Goal: Download file/media

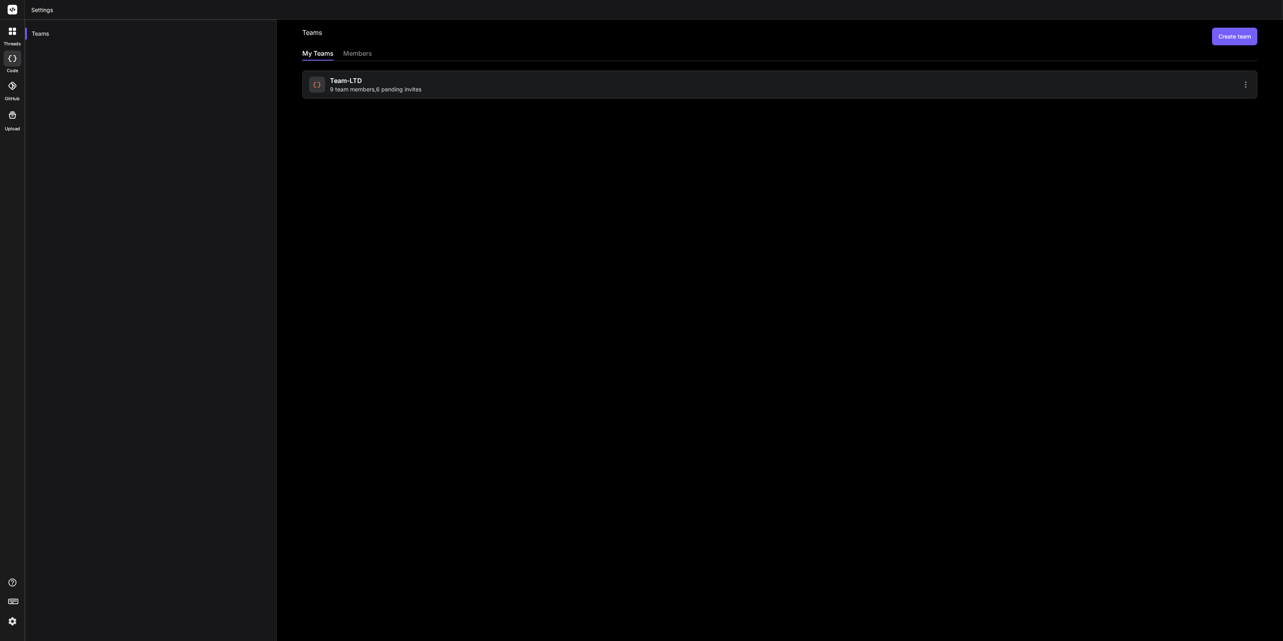
click at [11, 84] on icon at bounding box center [12, 86] width 8 height 8
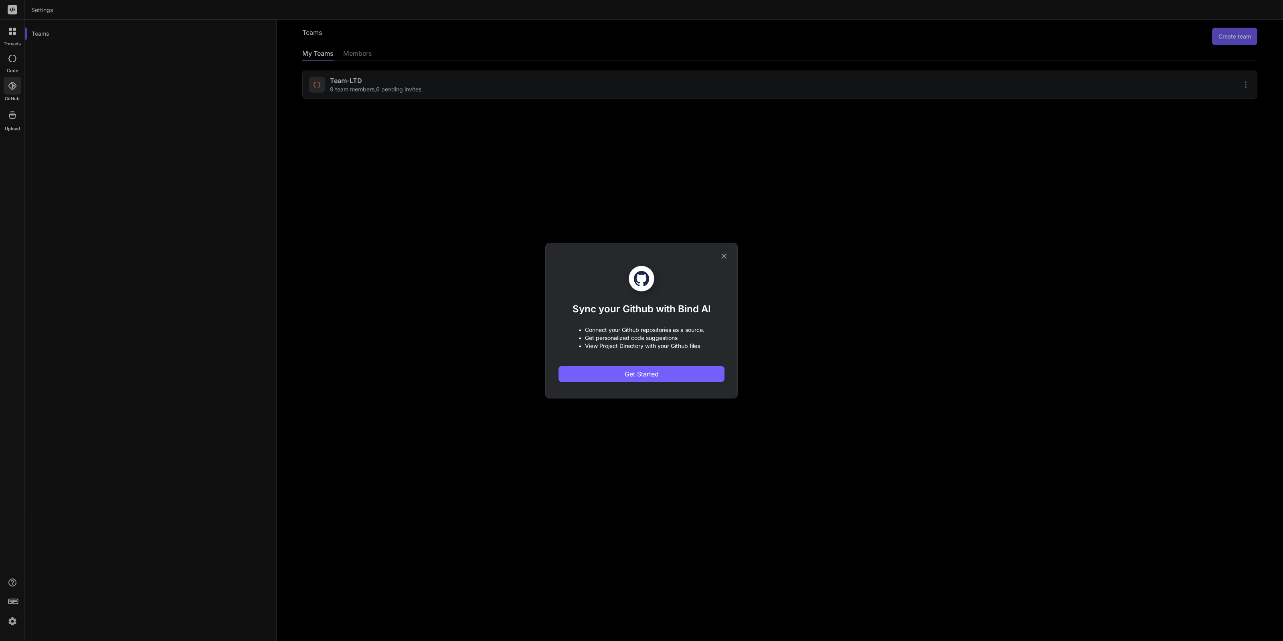
click at [717, 254] on div "Sync your Github with Bind AI • Connect your Github repositories as a source. •…" at bounding box center [642, 320] width 166 height 155
click at [721, 255] on icon at bounding box center [724, 256] width 9 height 9
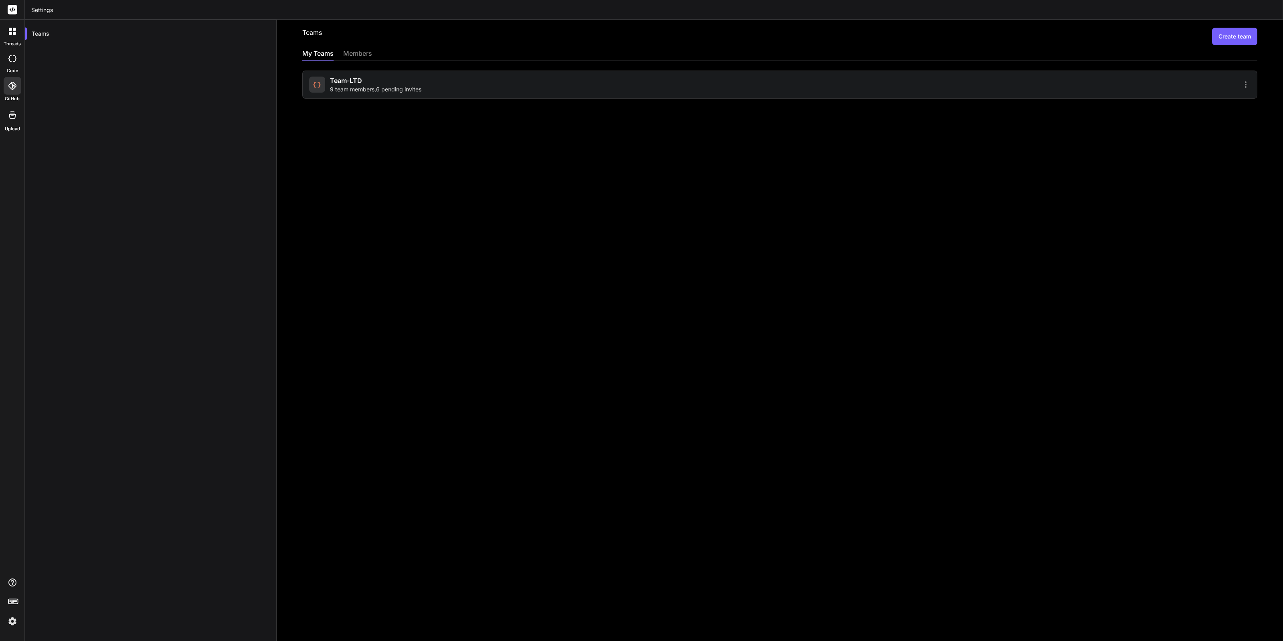
click at [10, 64] on div at bounding box center [13, 59] width 18 height 16
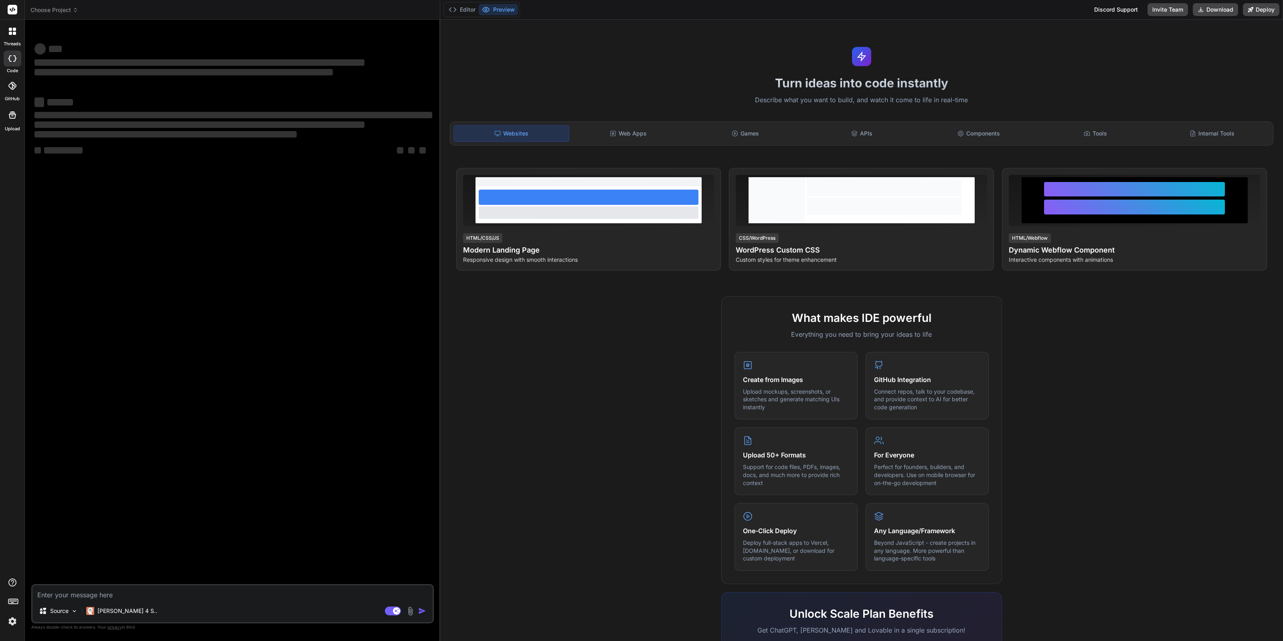
type textarea "x"
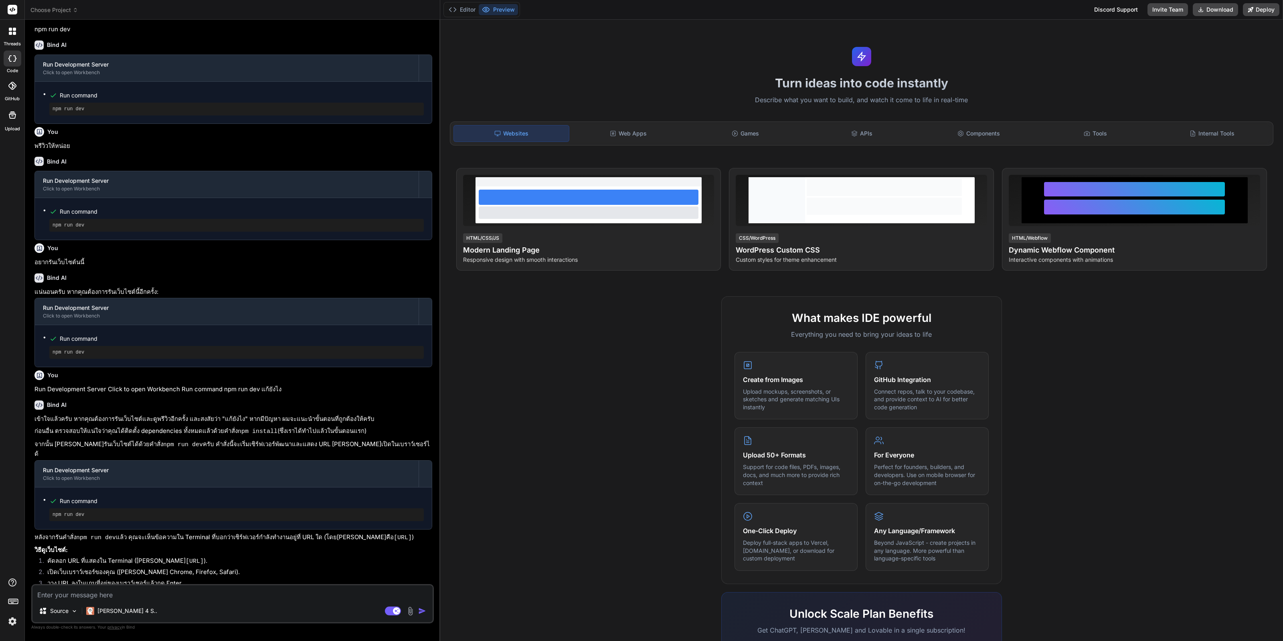
scroll to position [381, 0]
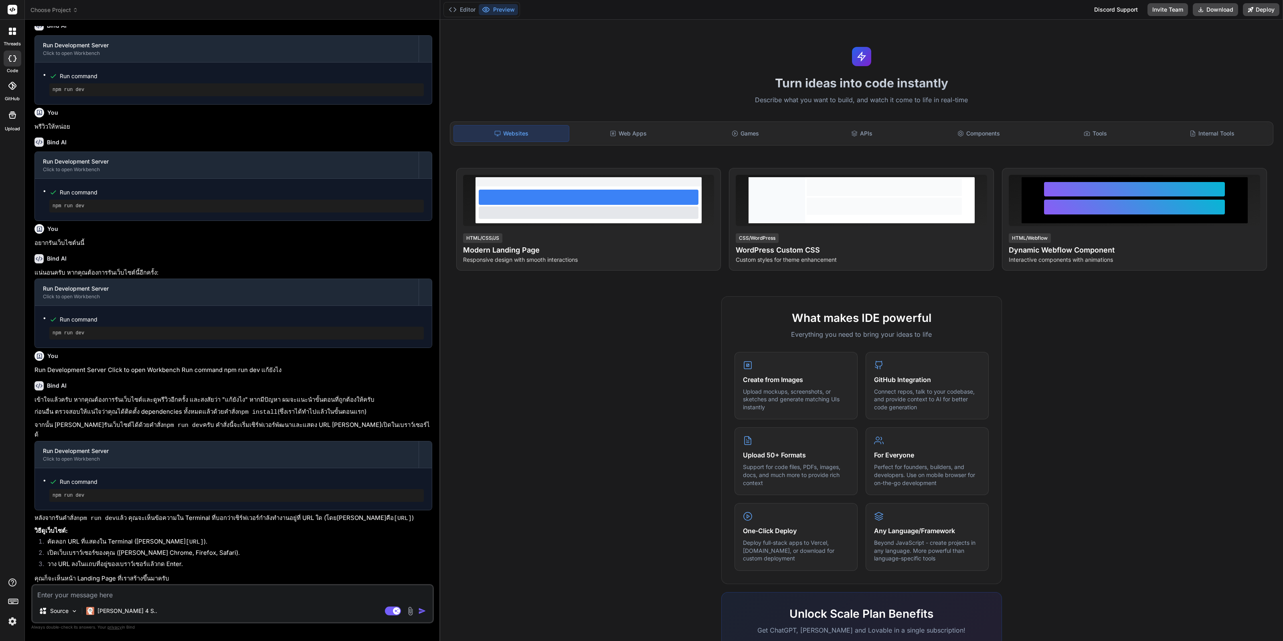
click at [8, 619] on img at bounding box center [13, 622] width 14 height 14
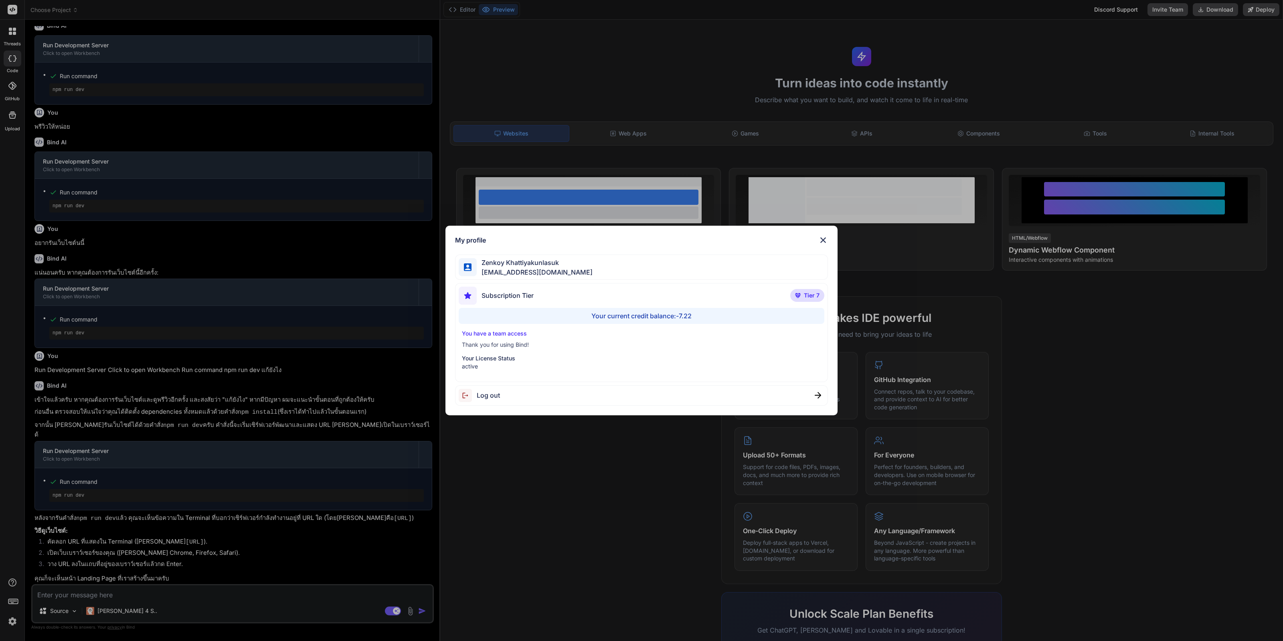
click at [583, 499] on div "My profile [PERSON_NAME] [EMAIL_ADDRESS][DOMAIN_NAME] Subscription Tier Tier 7 …" at bounding box center [641, 320] width 1283 height 641
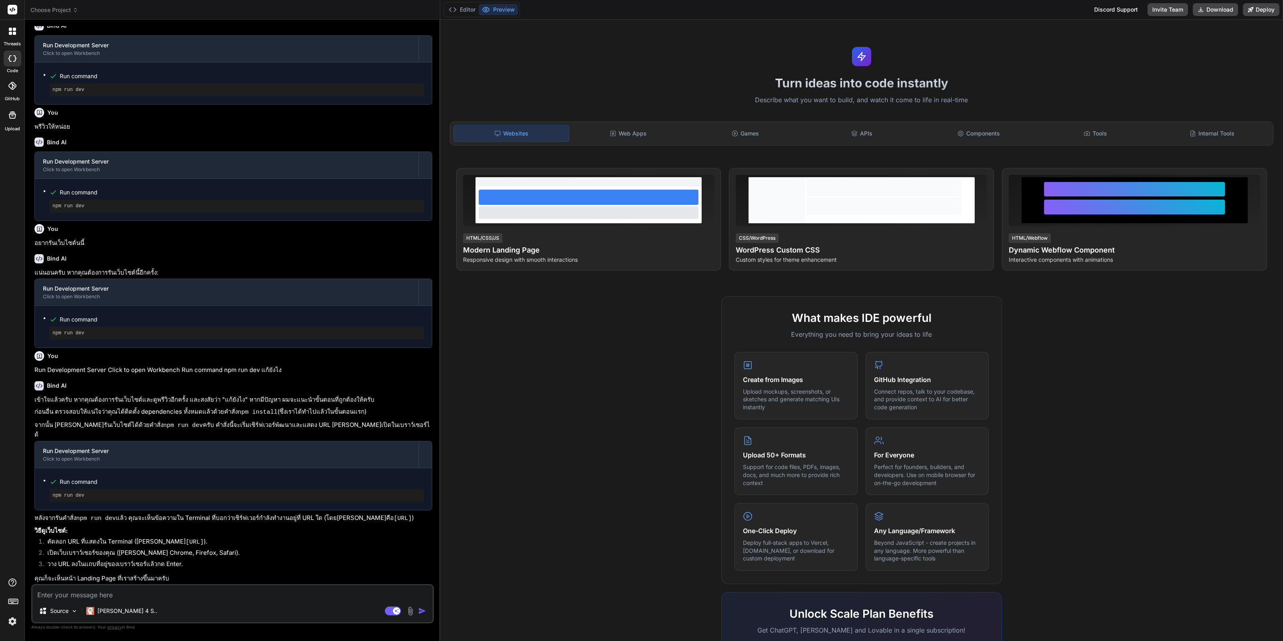
click at [1213, 17] on div "Editor Preview Discord Support Invite Team Download Deploy" at bounding box center [861, 10] width 843 height 20
click at [1222, 10] on button "Download" at bounding box center [1215, 9] width 45 height 13
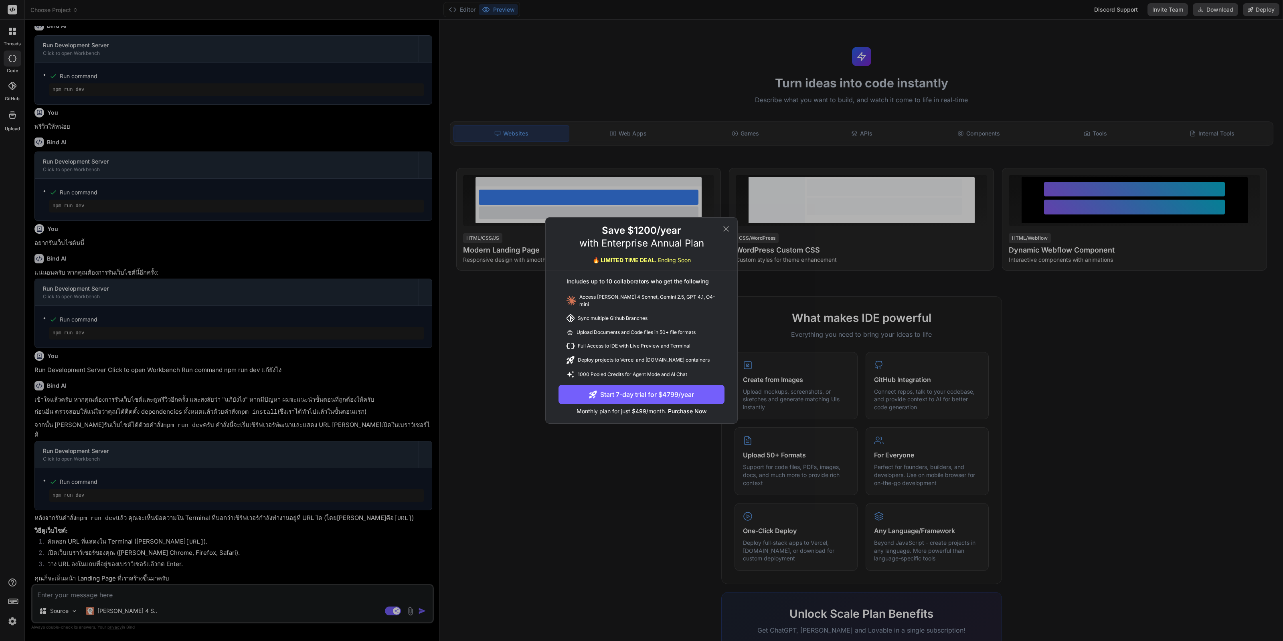
click at [1151, 55] on div "Save $1200/year with Enterprise Annual Plan 🔥 LIMITED TIME DEAL. Ending Soon In…" at bounding box center [641, 320] width 1283 height 641
